Goal: Book appointment/travel/reservation

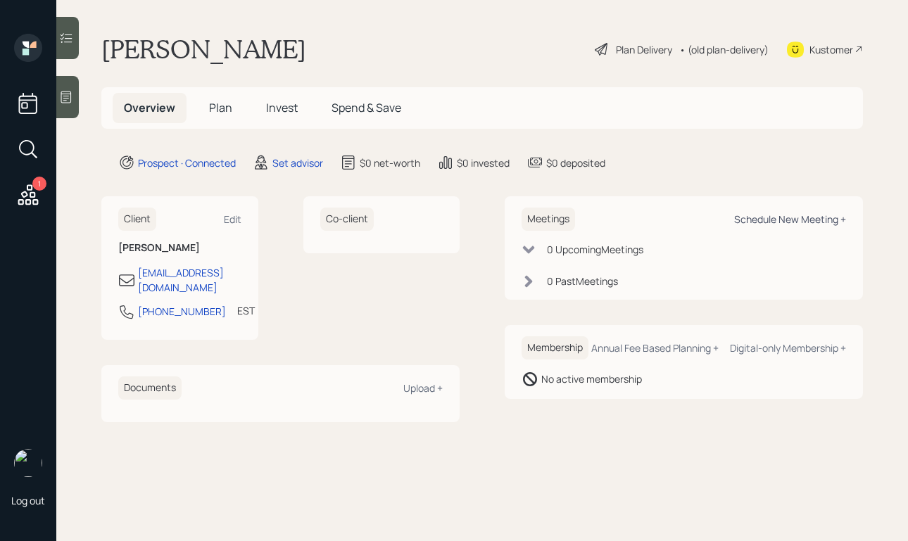
click at [746, 217] on div "Schedule New Meeting +" at bounding box center [790, 219] width 112 height 13
select select "round-[PERSON_NAME]"
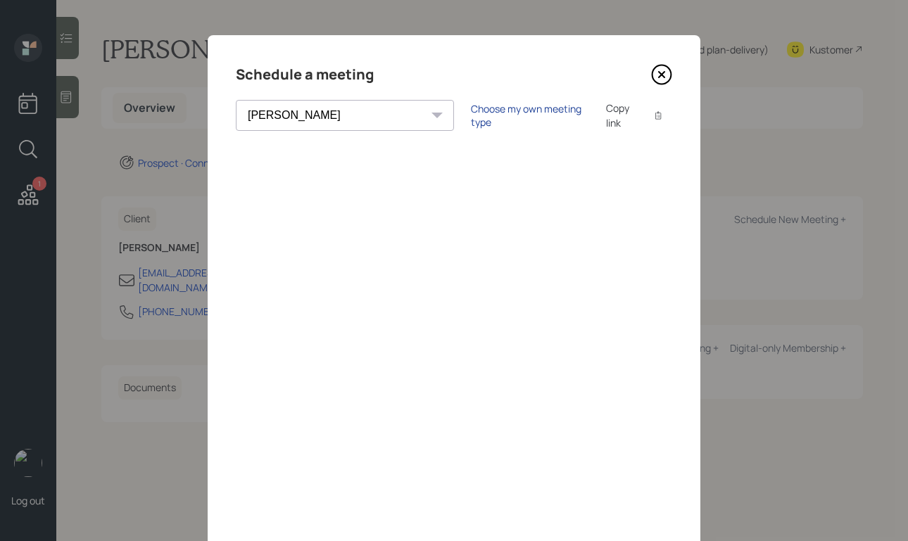
click at [471, 116] on div "Choose my own meeting type" at bounding box center [530, 115] width 118 height 27
click at [659, 68] on icon at bounding box center [661, 74] width 21 height 21
